Goal: Information Seeking & Learning: Learn about a topic

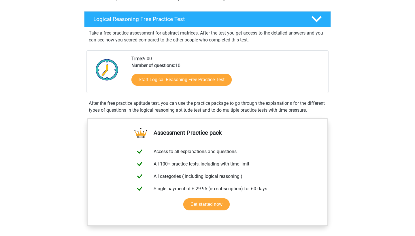
scroll to position [81, 0]
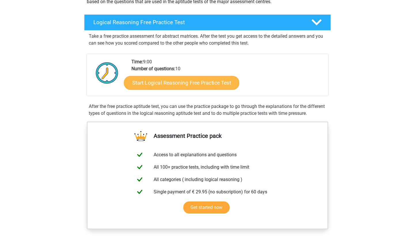
click at [162, 85] on link "Start Logical Reasoning Free Practice Test" at bounding box center [181, 83] width 115 height 14
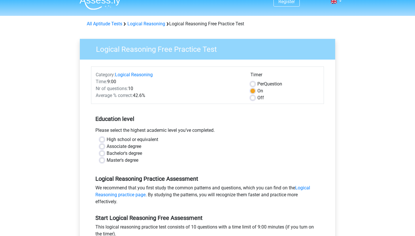
scroll to position [21, 0]
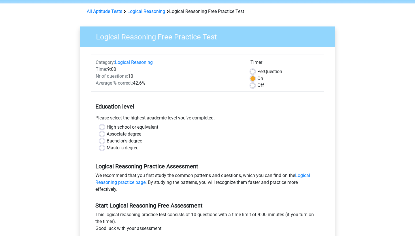
click at [107, 148] on label "Master's degree" at bounding box center [123, 148] width 32 height 7
click at [103, 148] on input "Master's degree" at bounding box center [102, 148] width 5 height 6
radio input "true"
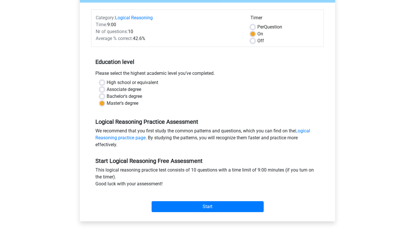
scroll to position [70, 0]
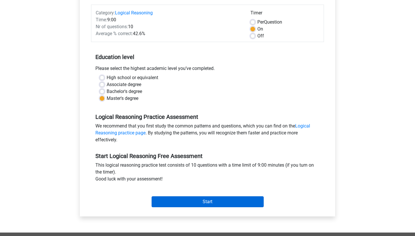
click at [193, 204] on input "Start" at bounding box center [208, 202] width 112 height 11
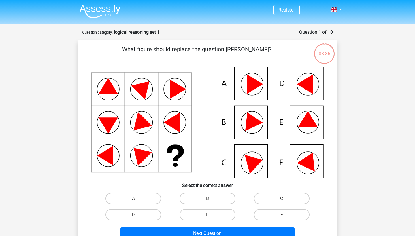
click at [313, 84] on icon at bounding box center [207, 122] width 232 height 111
click at [300, 83] on icon at bounding box center [305, 85] width 16 height 20
click at [128, 214] on label "D" at bounding box center [133, 215] width 56 height 12
click at [133, 215] on input "D" at bounding box center [135, 217] width 4 height 4
radio input "true"
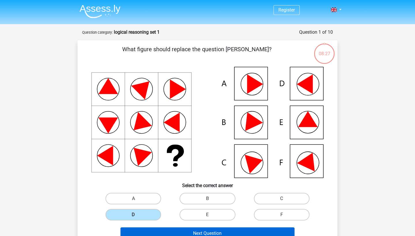
click at [178, 234] on button "Next Question" at bounding box center [207, 234] width 174 height 12
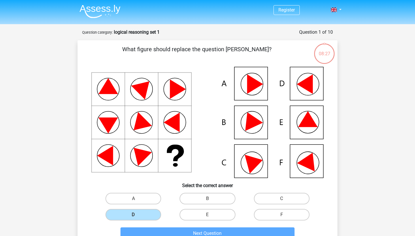
scroll to position [29, 0]
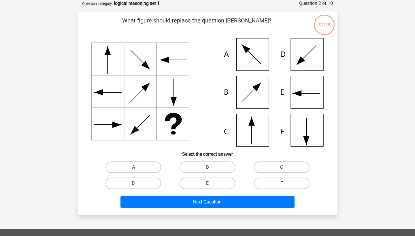
click at [260, 169] on label "C" at bounding box center [282, 168] width 56 height 12
click at [282, 169] on input "C" at bounding box center [284, 169] width 4 height 4
radio input "true"
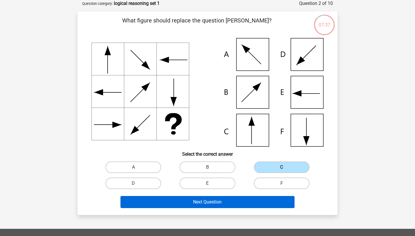
click at [216, 202] on button "Next Question" at bounding box center [207, 202] width 174 height 12
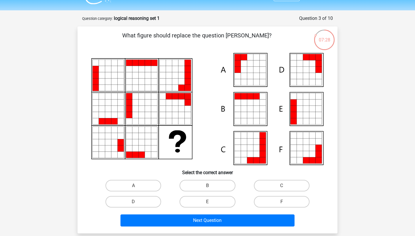
scroll to position [18, 0]
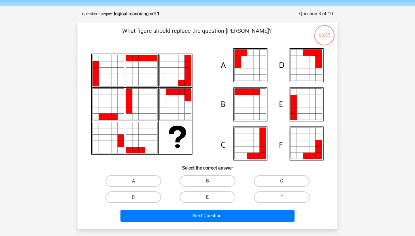
click at [208, 196] on label "E" at bounding box center [208, 198] width 56 height 12
click at [208, 197] on input "E" at bounding box center [210, 199] width 4 height 4
radio input "true"
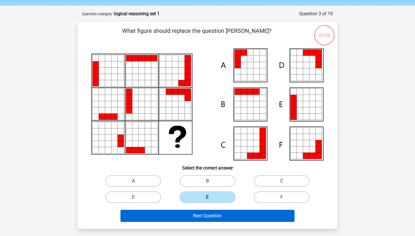
click at [204, 217] on button "Next Question" at bounding box center [207, 216] width 174 height 12
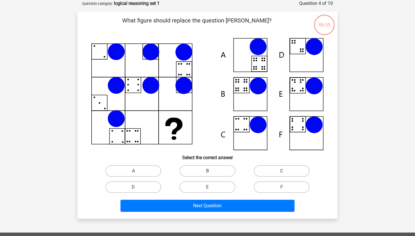
scroll to position [24, 0]
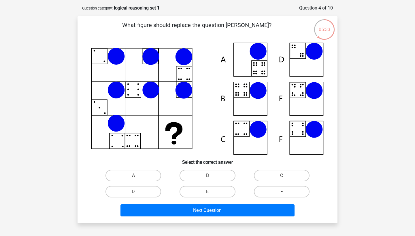
click at [248, 90] on icon at bounding box center [207, 99] width 232 height 112
click at [206, 176] on label "B" at bounding box center [208, 176] width 56 height 12
click at [208, 176] on input "B" at bounding box center [210, 178] width 4 height 4
radio input "true"
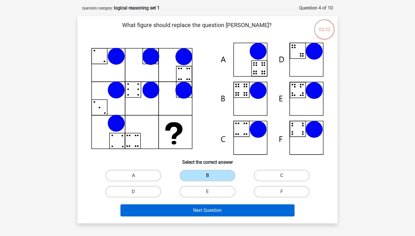
click at [193, 211] on button "Next Question" at bounding box center [207, 211] width 174 height 12
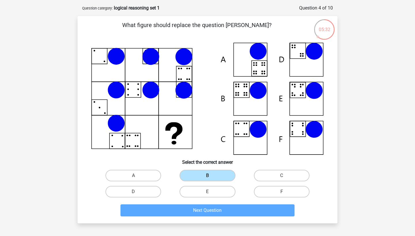
scroll to position [29, 0]
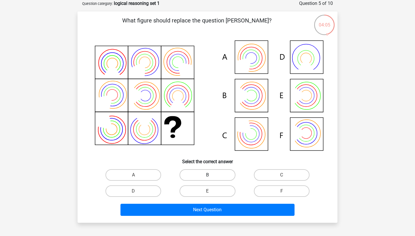
click at [201, 177] on label "B" at bounding box center [208, 175] width 56 height 12
click at [208, 177] on input "B" at bounding box center [210, 177] width 4 height 4
radio input "true"
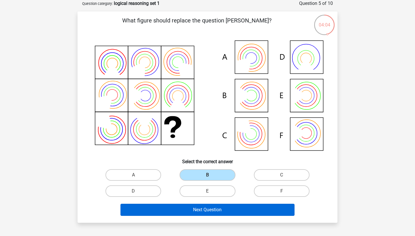
click at [198, 206] on button "Next Question" at bounding box center [207, 210] width 174 height 12
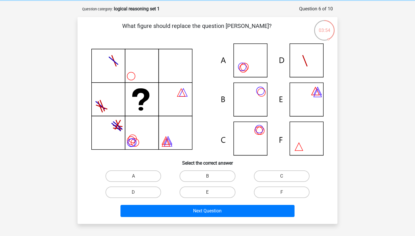
scroll to position [23, 0]
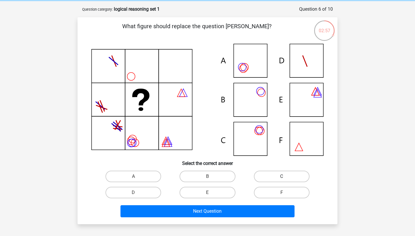
click at [271, 172] on label "C" at bounding box center [282, 177] width 56 height 12
click at [282, 177] on input "C" at bounding box center [284, 179] width 4 height 4
radio input "true"
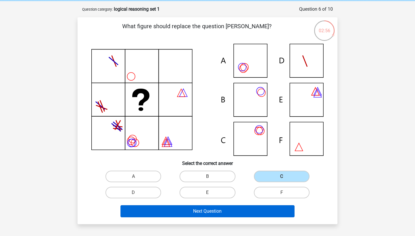
click at [223, 210] on button "Next Question" at bounding box center [207, 212] width 174 height 12
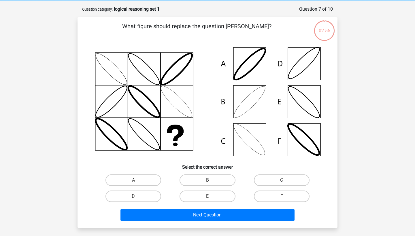
scroll to position [29, 0]
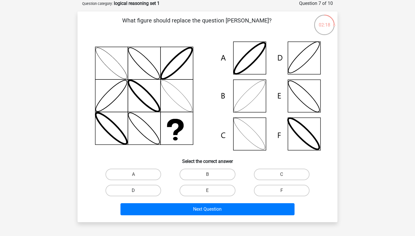
click at [130, 191] on label "D" at bounding box center [133, 191] width 56 height 12
click at [133, 191] on input "D" at bounding box center [135, 193] width 4 height 4
radio input "true"
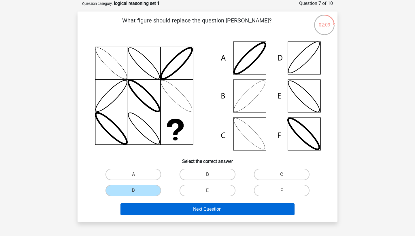
click at [185, 210] on button "Next Question" at bounding box center [207, 209] width 174 height 12
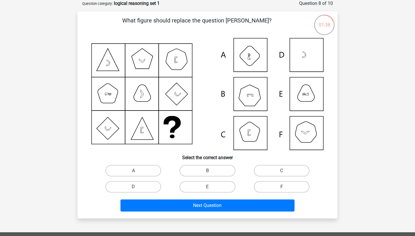
click at [210, 171] on input "B" at bounding box center [210, 173] width 4 height 4
radio input "true"
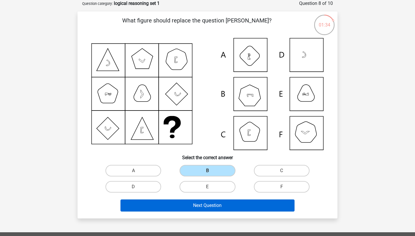
click at [203, 209] on button "Next Question" at bounding box center [207, 206] width 174 height 12
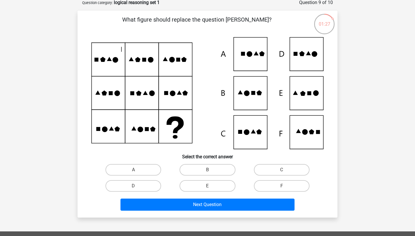
scroll to position [35, 0]
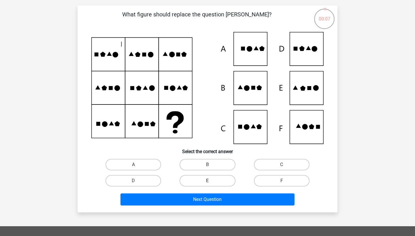
click at [217, 182] on label "E" at bounding box center [208, 181] width 56 height 12
click at [211, 182] on input "E" at bounding box center [210, 183] width 4 height 4
radio input "true"
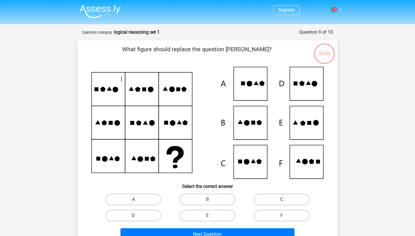
scroll to position [35, 0]
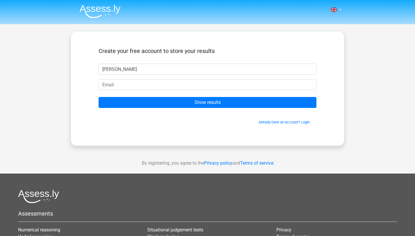
type input "[PERSON_NAME]"
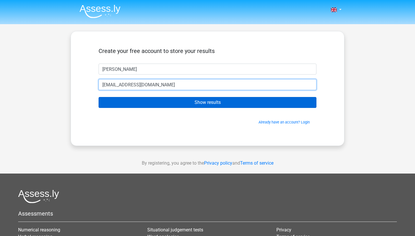
type input "[EMAIL_ADDRESS][DOMAIN_NAME]"
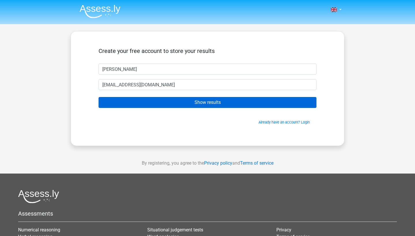
click at [184, 100] on input "Show results" at bounding box center [208, 102] width 218 height 11
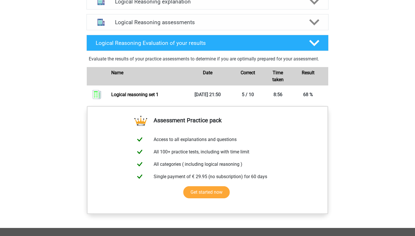
scroll to position [354, 0]
